Goal: Information Seeking & Learning: Learn about a topic

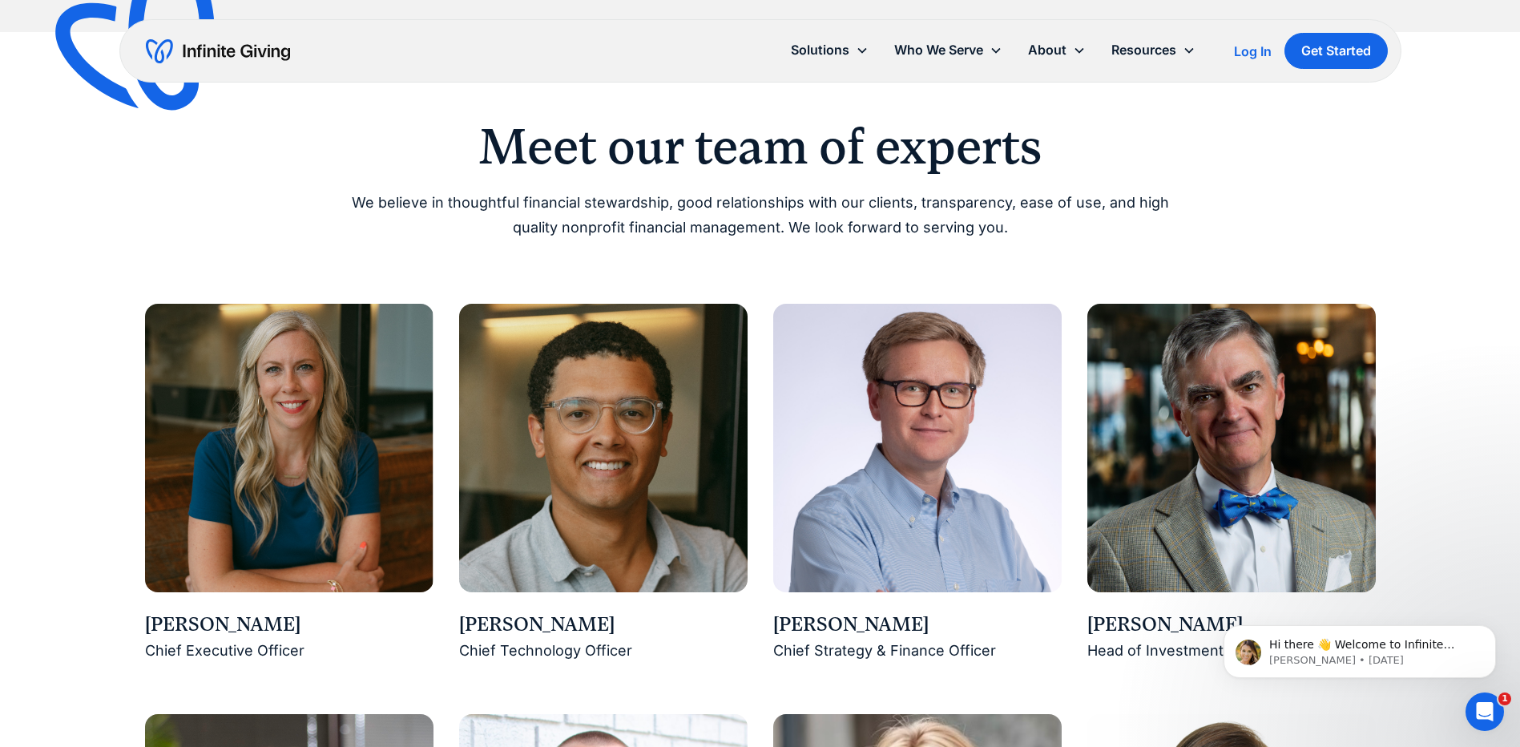
scroll to position [1122, 0]
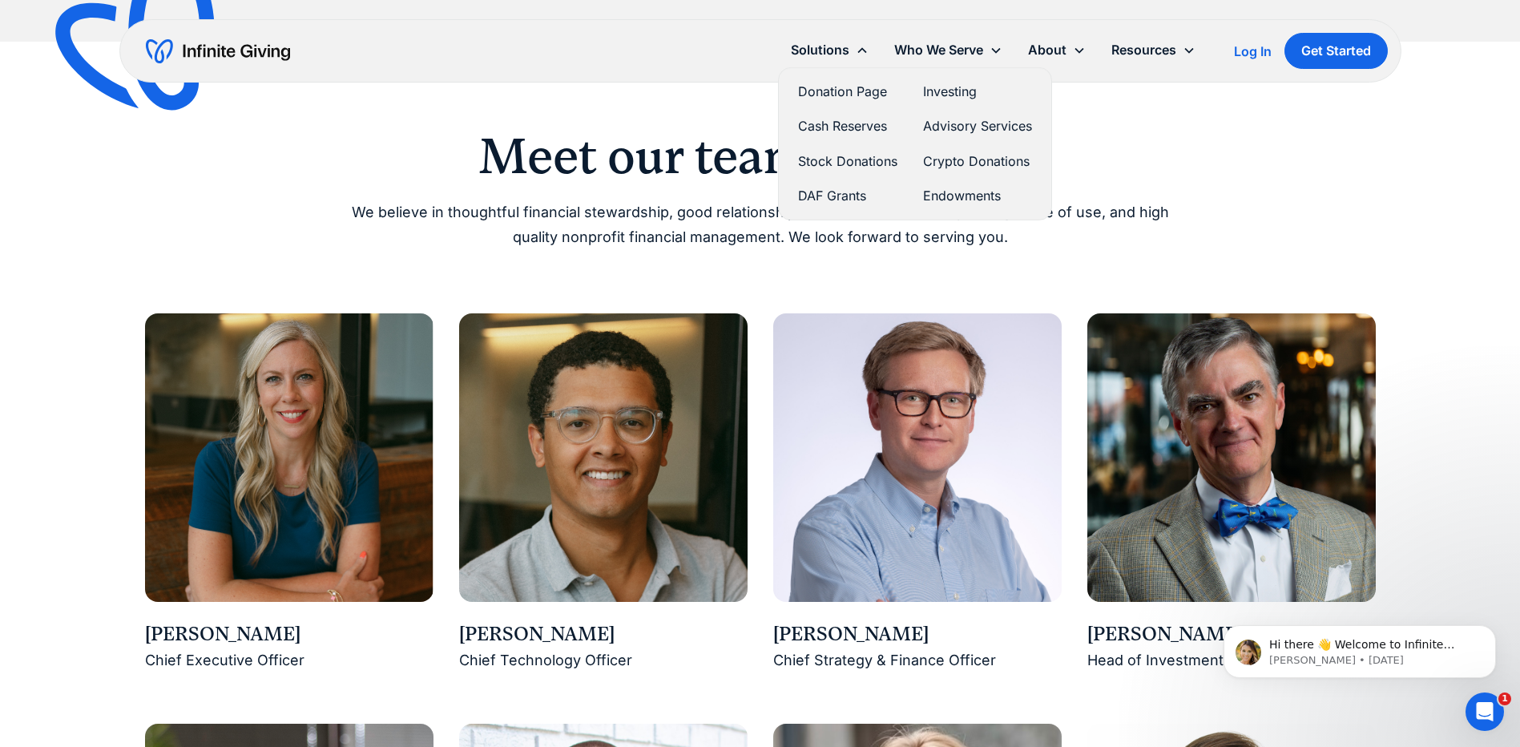
click at [849, 44] on div "Solutions" at bounding box center [829, 50] width 103 height 34
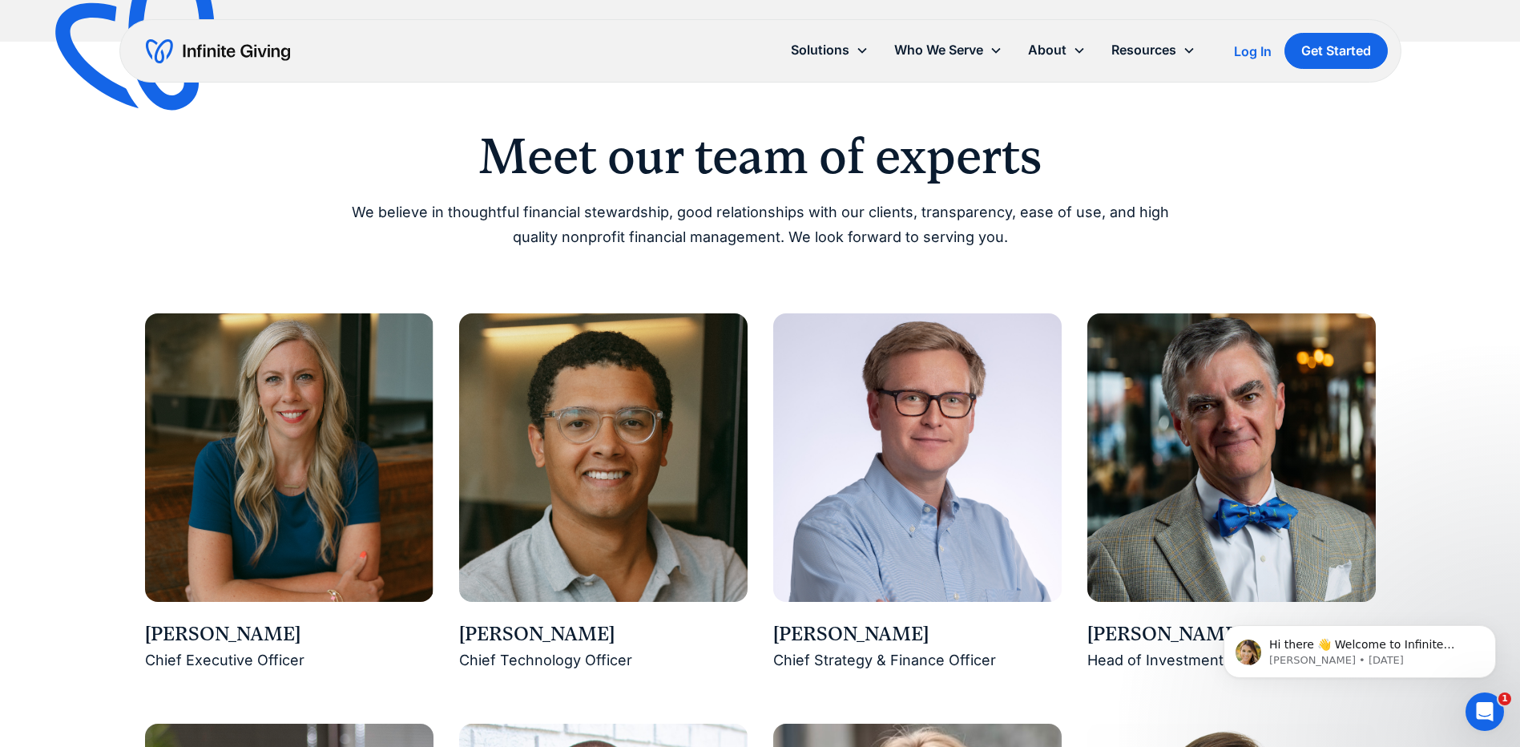
click at [856, 51] on icon at bounding box center [862, 50] width 13 height 13
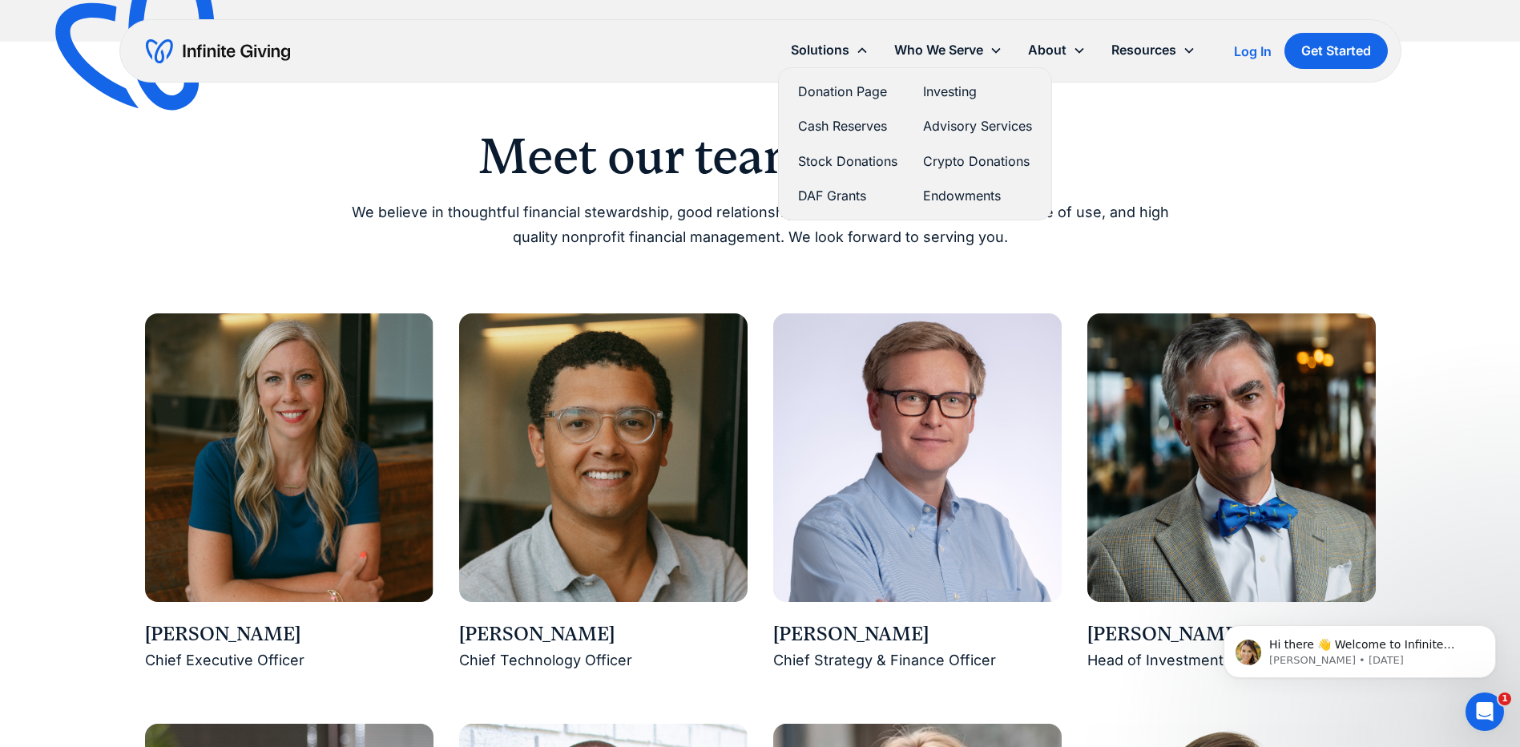
click at [848, 88] on link "Donation Page" at bounding box center [847, 92] width 99 height 22
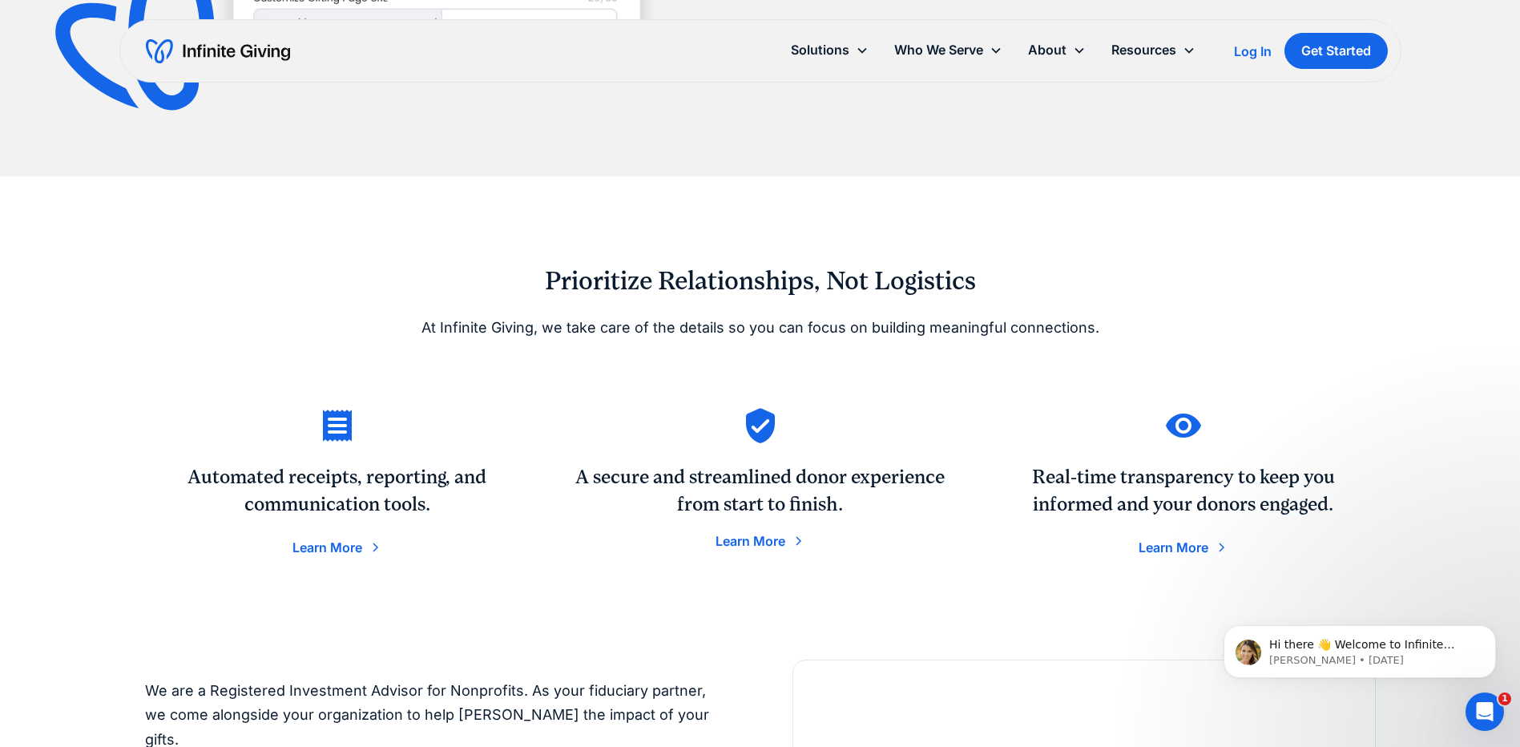
scroll to position [2404, 0]
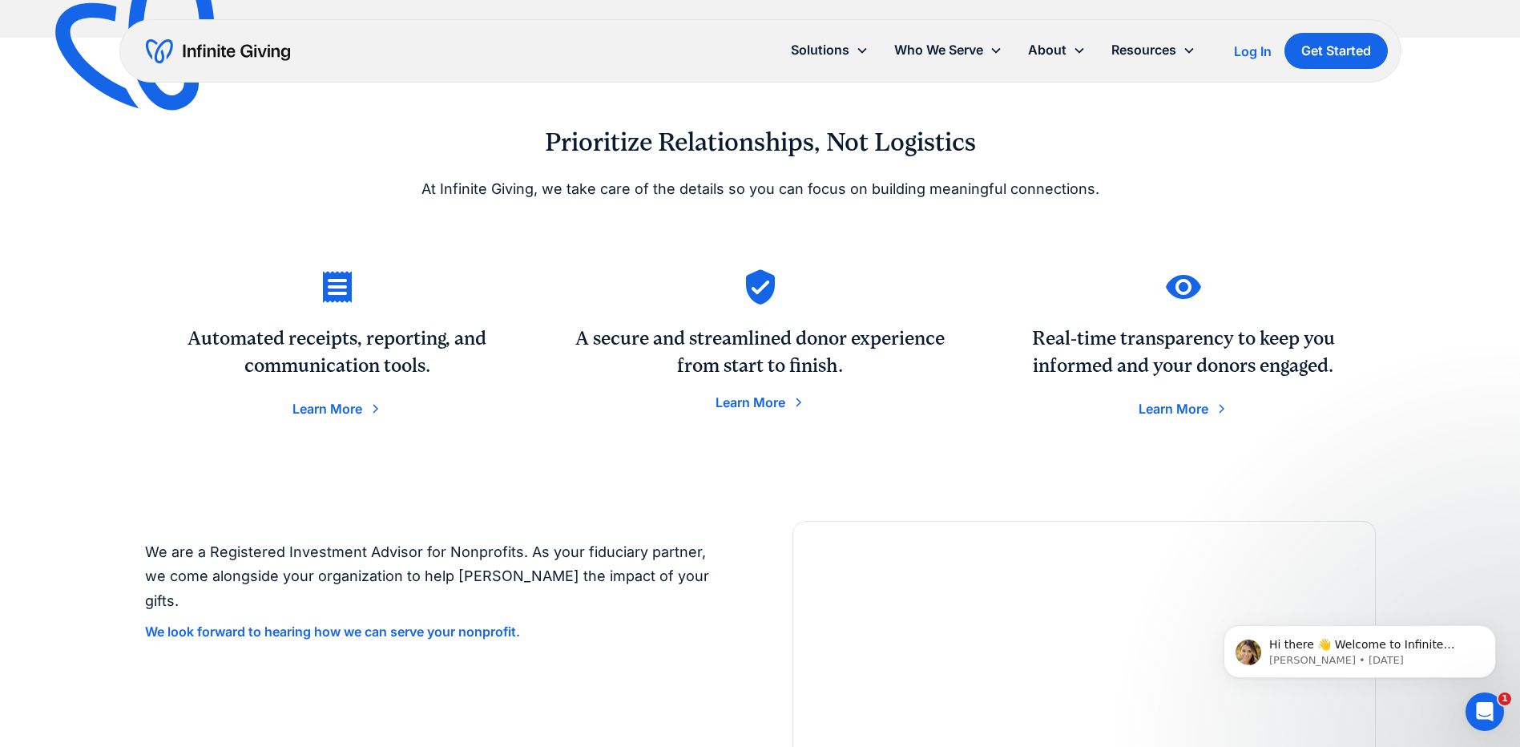
click at [746, 406] on div "Learn More" at bounding box center [751, 402] width 70 height 13
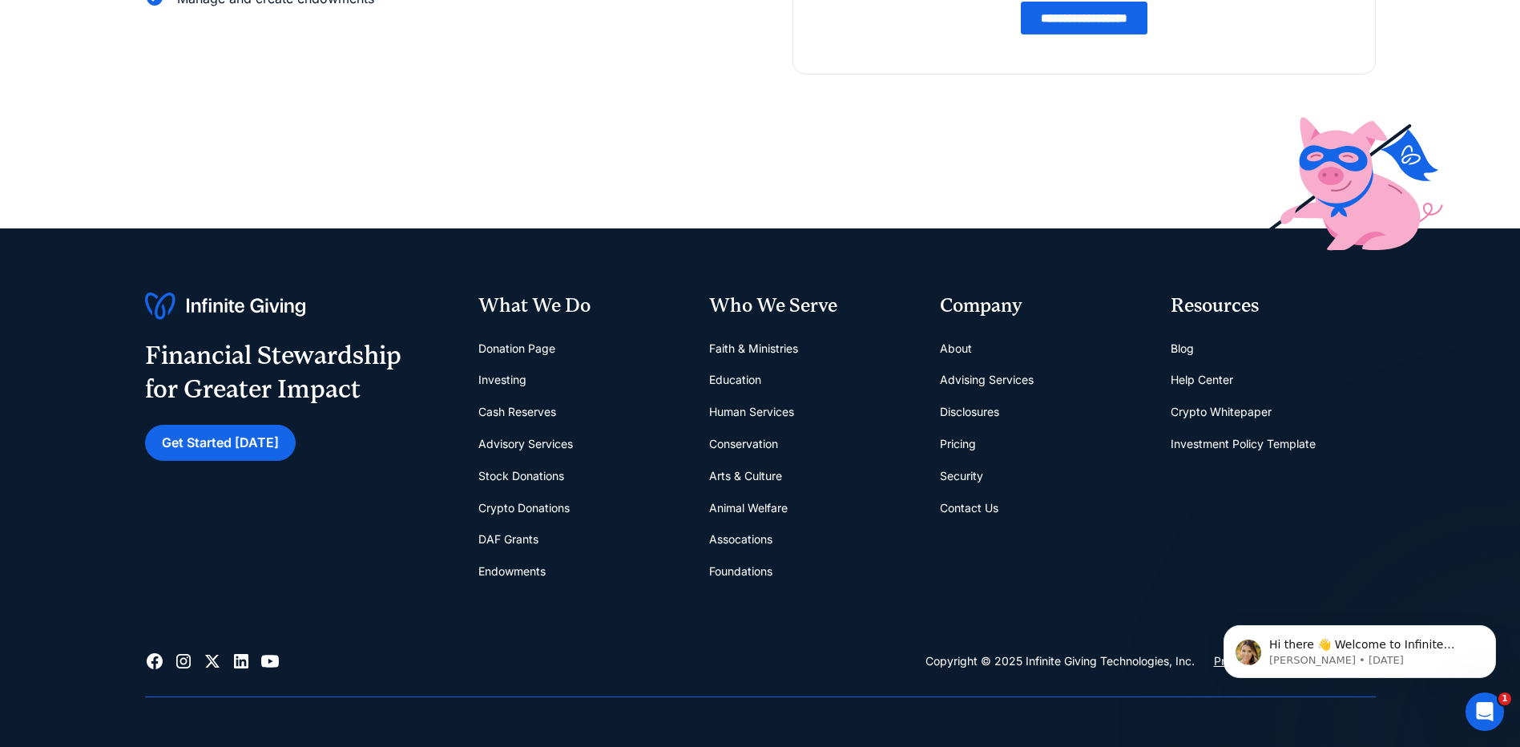
scroll to position [481, 0]
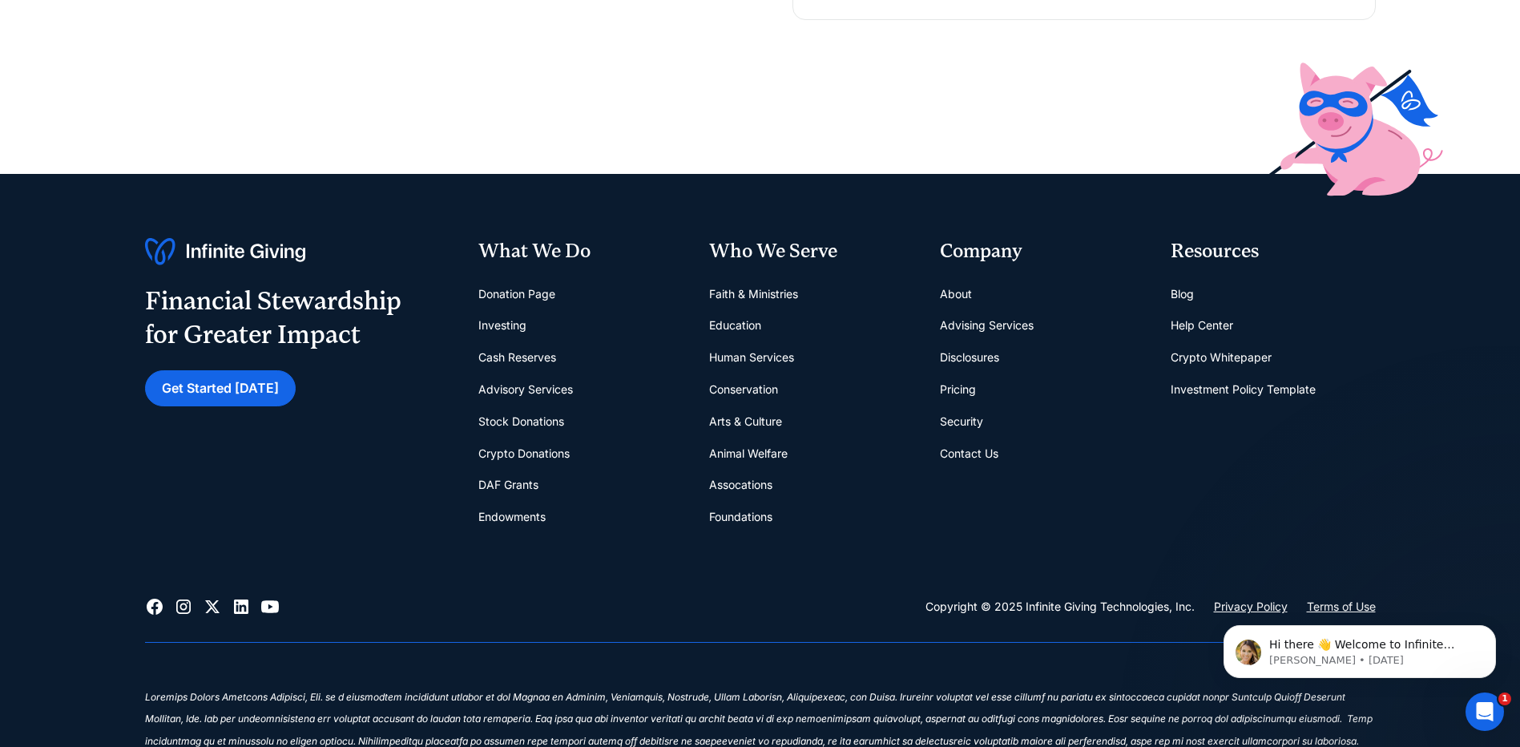
click at [526, 519] on link "Endowments" at bounding box center [511, 517] width 67 height 32
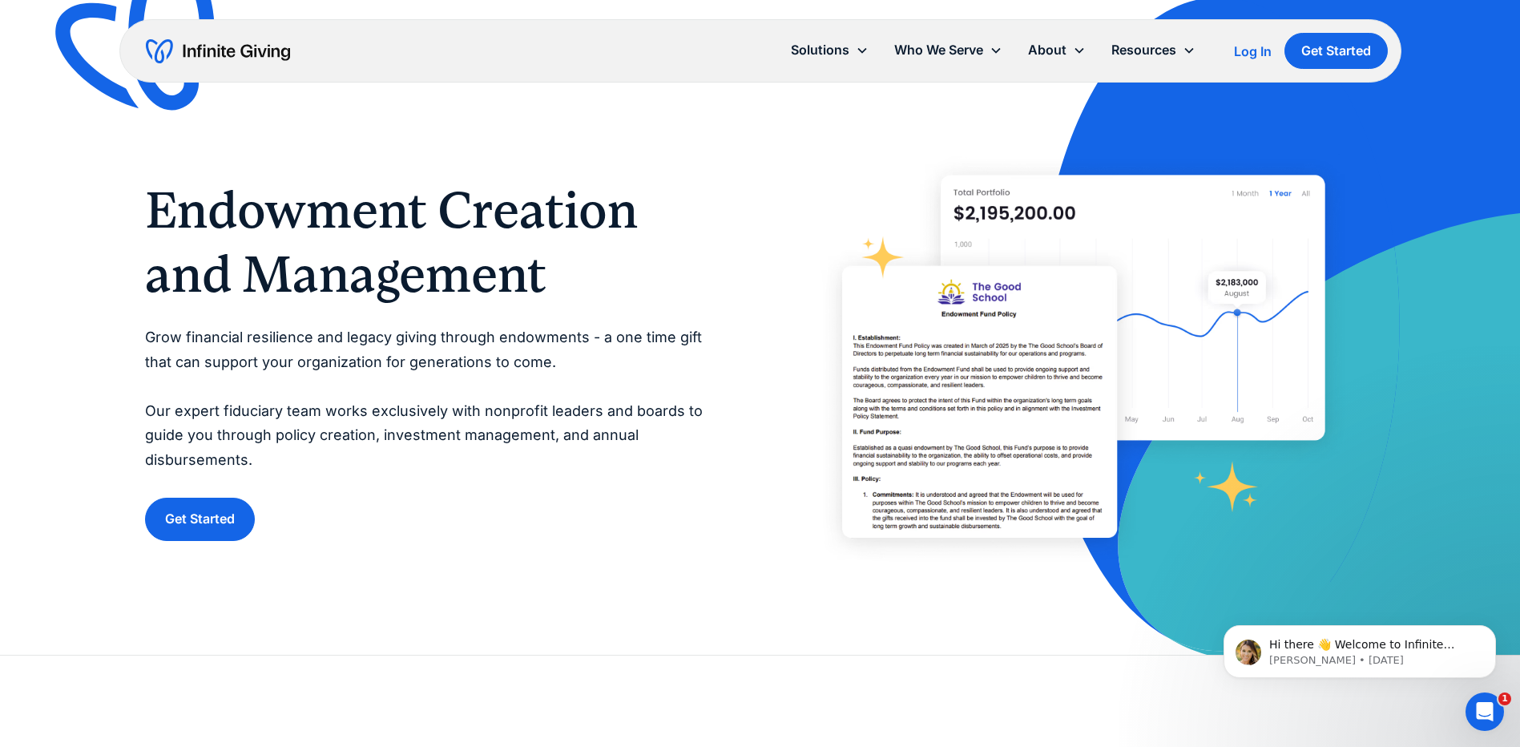
click at [73, 357] on div "Endowment Creation and Management Grow financial resilience and legacy giving t…" at bounding box center [760, 327] width 1520 height 655
